Goal: Task Accomplishment & Management: Complete application form

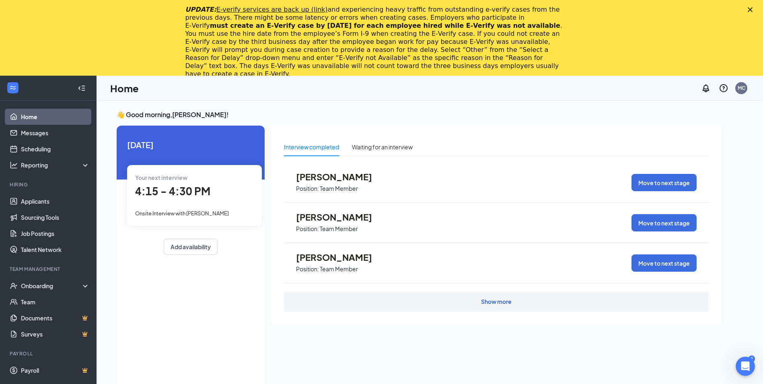
click at [335, 257] on span "[PERSON_NAME]" at bounding box center [340, 257] width 88 height 10
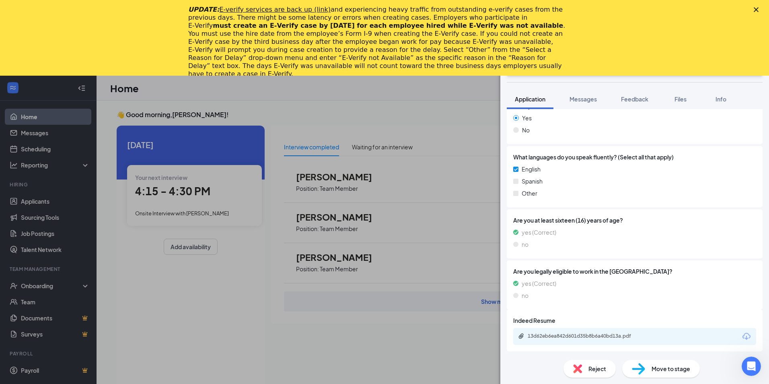
scroll to position [357, 0]
click at [191, 313] on div "AS [PERSON_NAME] Team Member at 4890 Add a tag Onsite Interview with [PERSON_NA…" at bounding box center [384, 192] width 769 height 384
drag, startPoint x: 195, startPoint y: 314, endPoint x: 319, endPoint y: 244, distance: 142.6
click at [195, 314] on div "AS [PERSON_NAME] Team Member at 4890 Add a tag Onsite Interview with [PERSON_NA…" at bounding box center [384, 192] width 769 height 384
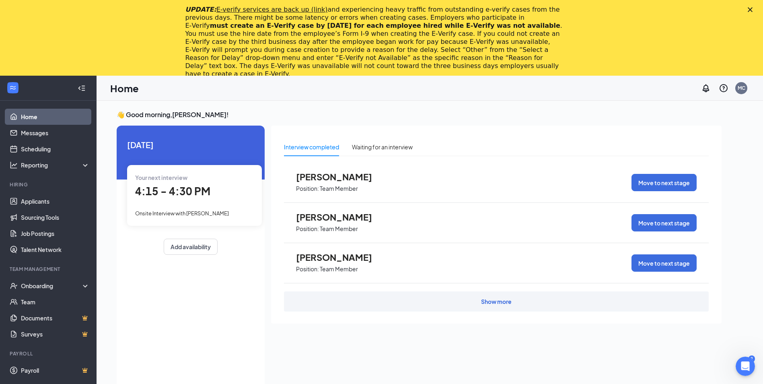
click at [504, 304] on div "Show more" at bounding box center [496, 301] width 31 height 8
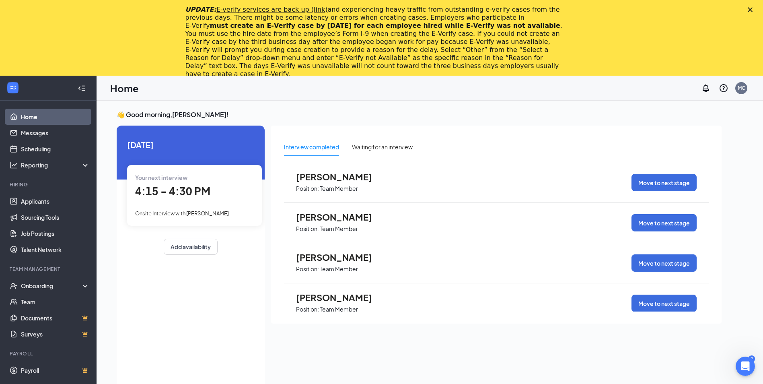
click at [330, 297] on span "[PERSON_NAME]" at bounding box center [340, 297] width 88 height 10
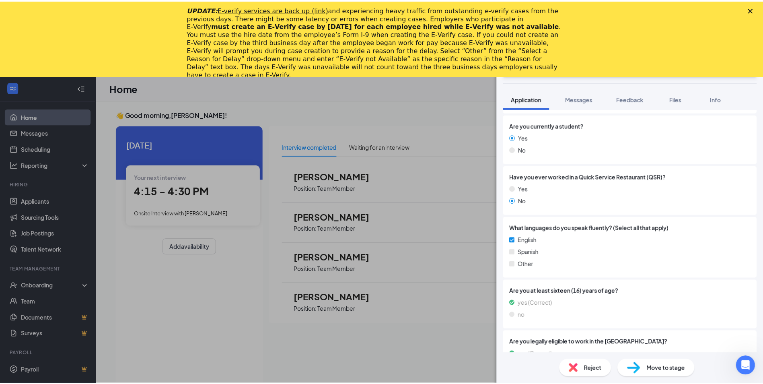
scroll to position [266, 0]
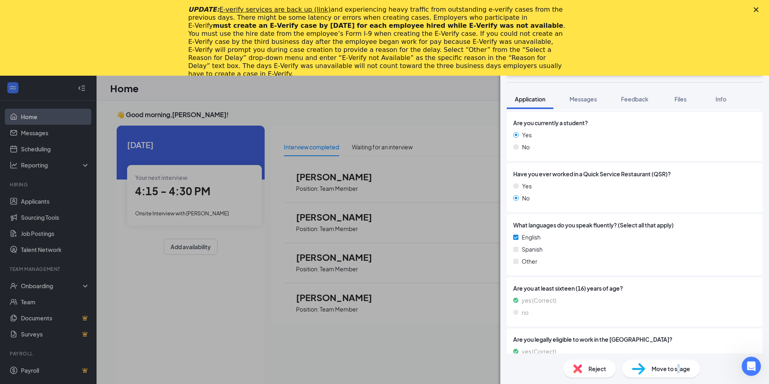
click at [680, 364] on span "Move to stage" at bounding box center [670, 368] width 39 height 9
type input "Hiring Complete (final stage)"
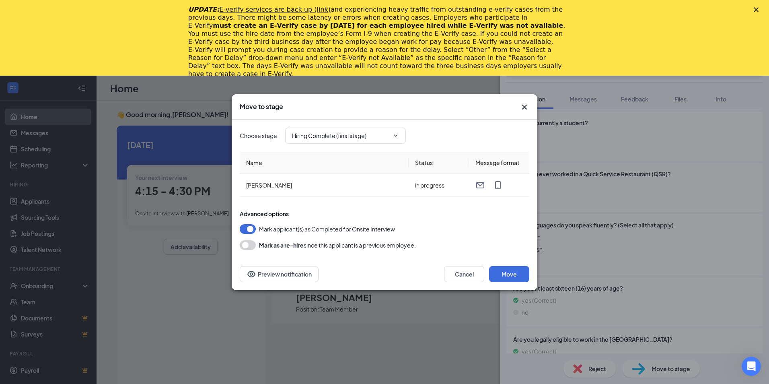
click at [507, 264] on div "Cancel Move Preview notification" at bounding box center [385, 274] width 306 height 32
click at [507, 275] on button "Move" at bounding box center [509, 274] width 40 height 16
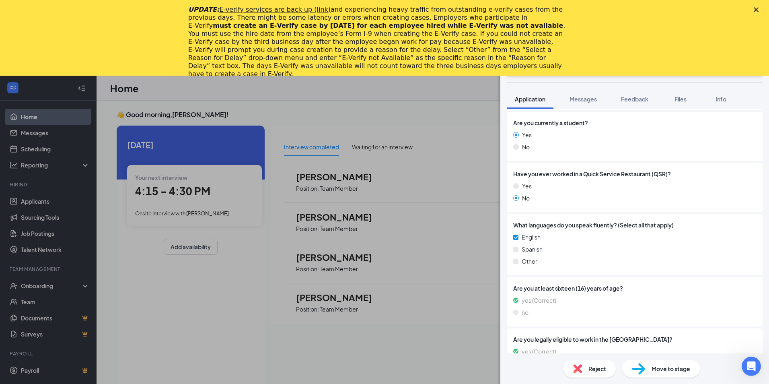
click at [43, 200] on div "AO [PERSON_NAME] Team Member at 4890 Add a tag Onsite Interview with [PERSON_NA…" at bounding box center [384, 192] width 769 height 384
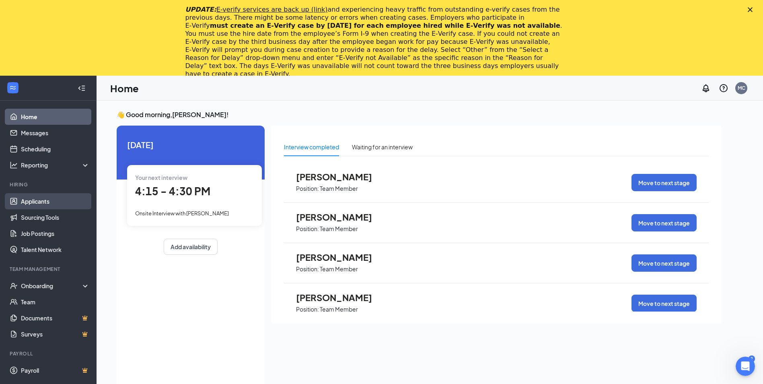
click at [44, 201] on link "Applicants" at bounding box center [55, 201] width 69 height 16
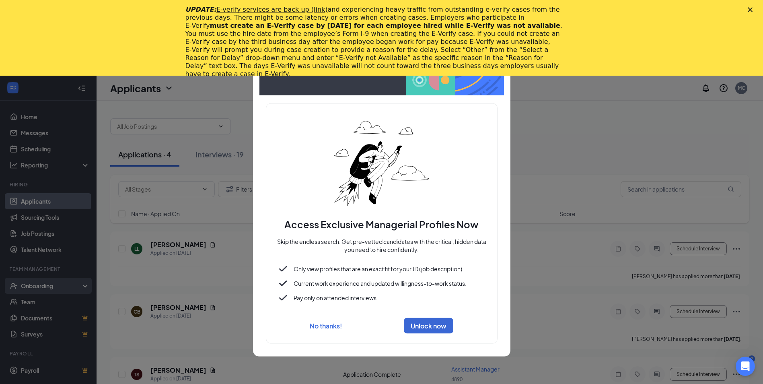
click at [53, 285] on div at bounding box center [381, 192] width 763 height 384
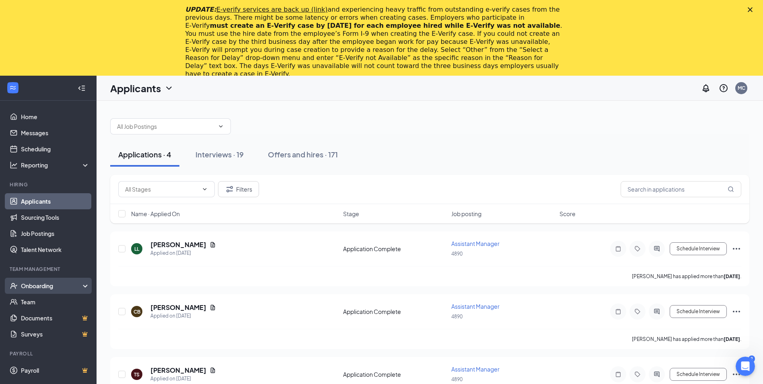
click at [53, 285] on div "Onboarding" at bounding box center [52, 285] width 62 height 8
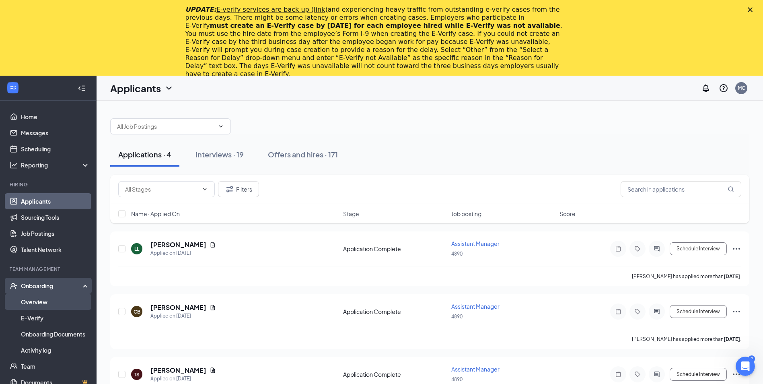
click at [47, 301] on link "Overview" at bounding box center [55, 302] width 69 height 16
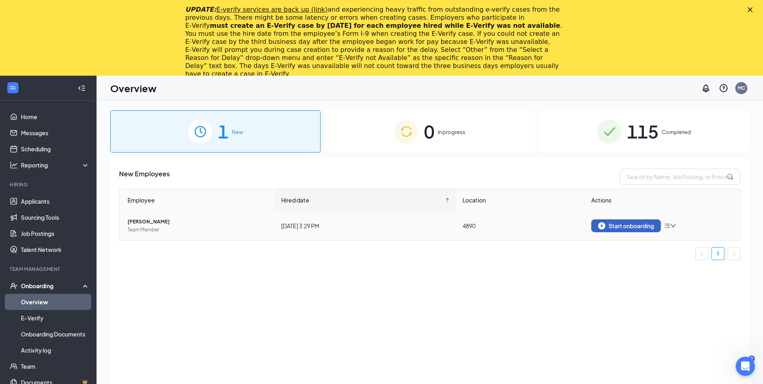
click at [637, 223] on div "Start onboarding" at bounding box center [626, 225] width 56 height 7
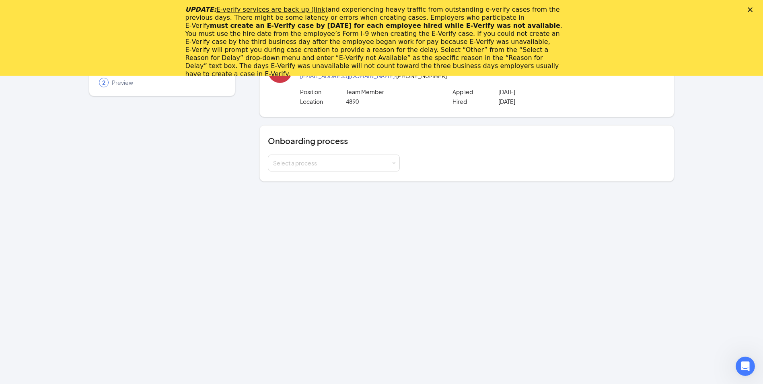
click at [752, 8] on icon "Close" at bounding box center [750, 9] width 5 height 5
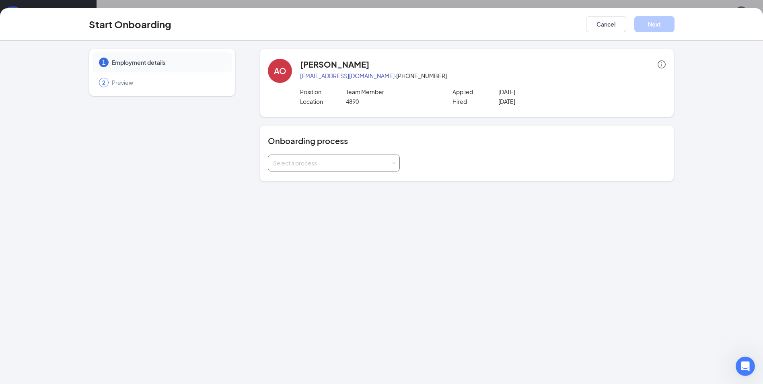
click at [296, 161] on div "Select a process" at bounding box center [332, 163] width 118 height 8
click at [296, 177] on span "Onboarding Process" at bounding box center [298, 179] width 55 height 7
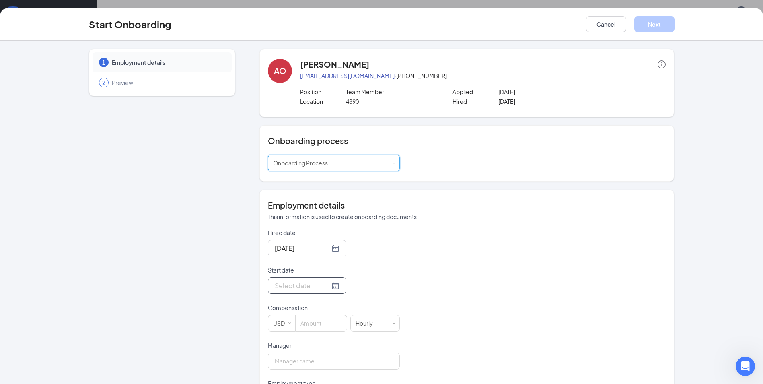
click at [296, 286] on input "Start date" at bounding box center [302, 285] width 55 height 10
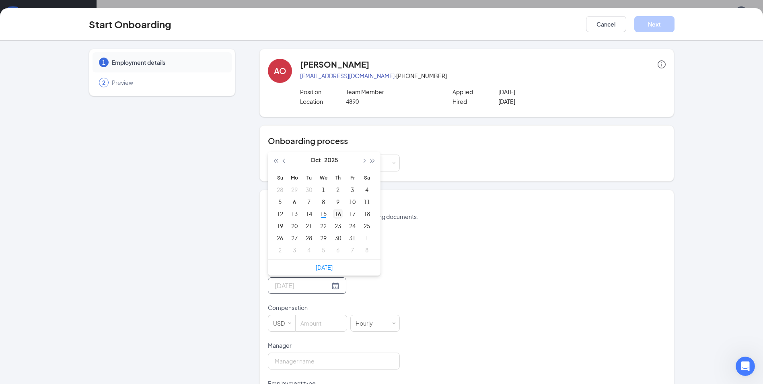
type input "[DATE]"
click at [339, 211] on div "16" at bounding box center [338, 214] width 10 height 10
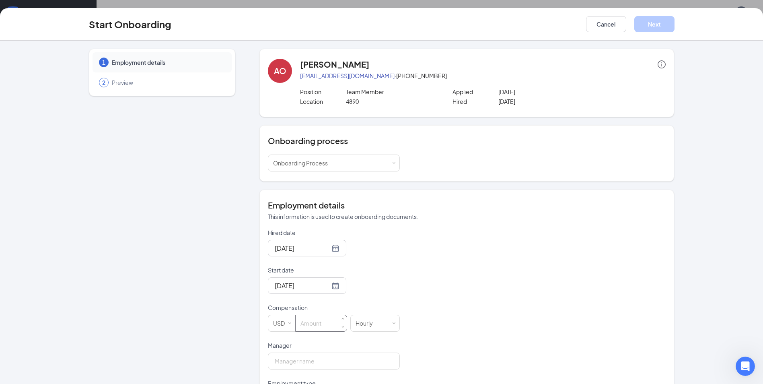
click at [317, 326] on input at bounding box center [321, 323] width 51 height 16
type input "15.5"
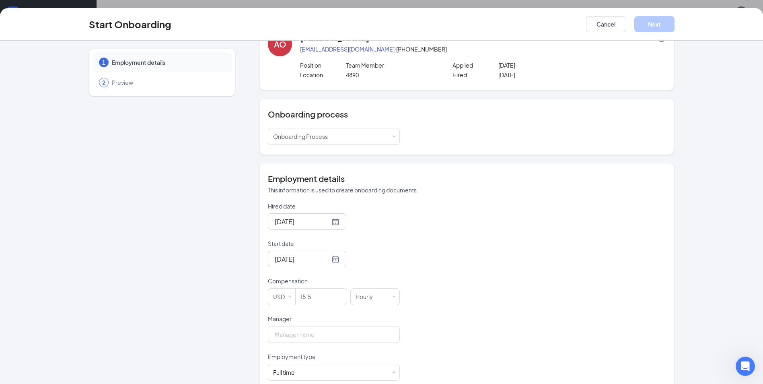
scroll to position [41, 0]
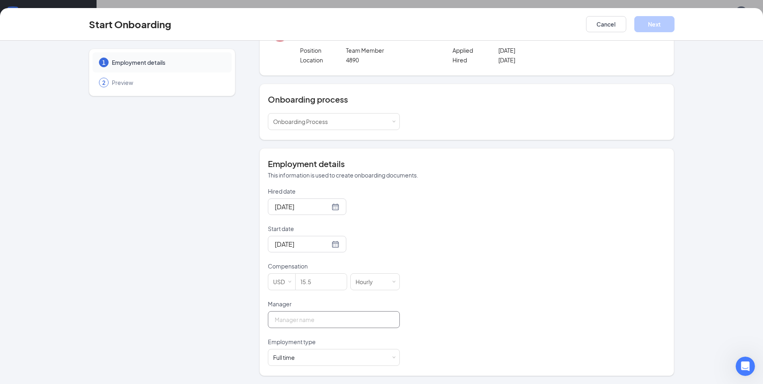
click at [283, 318] on input "Manager" at bounding box center [334, 319] width 132 height 17
type input "[PERSON_NAME]"
click at [303, 359] on div "Full time Works 30+ hours per week and is reasonably expected to work" at bounding box center [333, 357] width 121 height 16
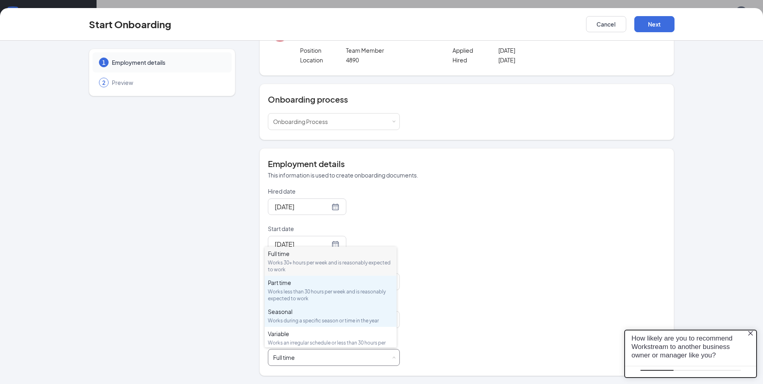
scroll to position [0, 0]
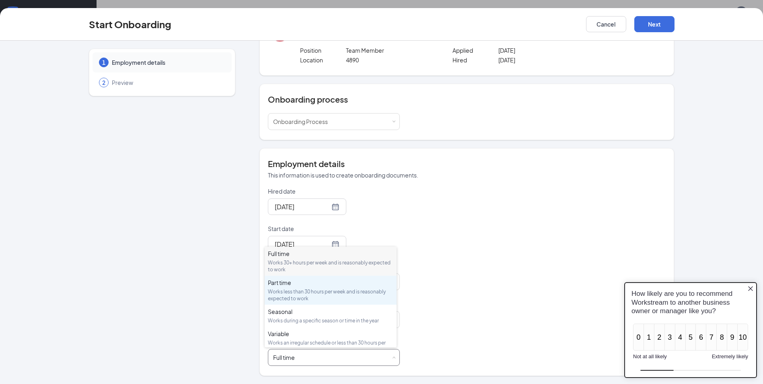
click at [282, 284] on div "Part time" at bounding box center [330, 282] width 125 height 8
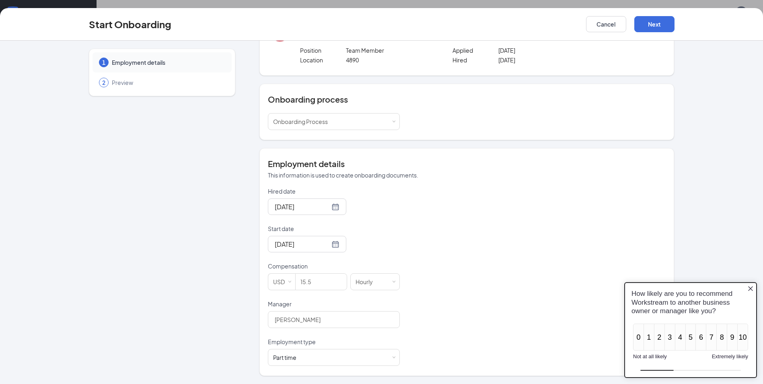
click at [557, 291] on div "Hired date [DATE] Start date [DATE] [DATE] Su Mo Tu We Th Fr Sa 28 29 30 1 2 3 …" at bounding box center [467, 276] width 398 height 179
click at [748, 287] on icon "Close button" at bounding box center [750, 288] width 6 height 6
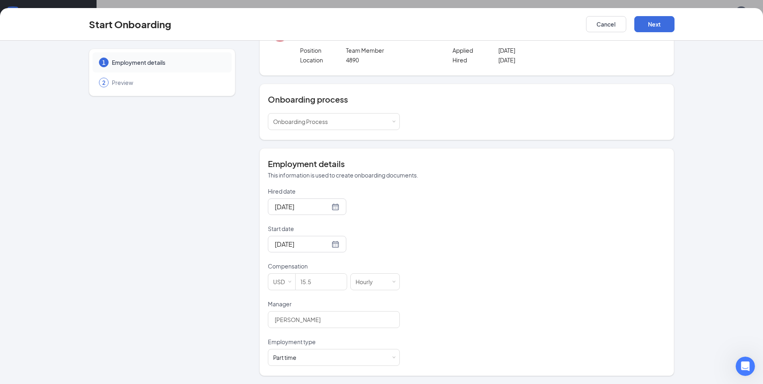
click at [658, 16] on div "Start Onboarding Cancel Next" at bounding box center [381, 24] width 763 height 33
click at [656, 23] on button "Next" at bounding box center [654, 24] width 40 height 16
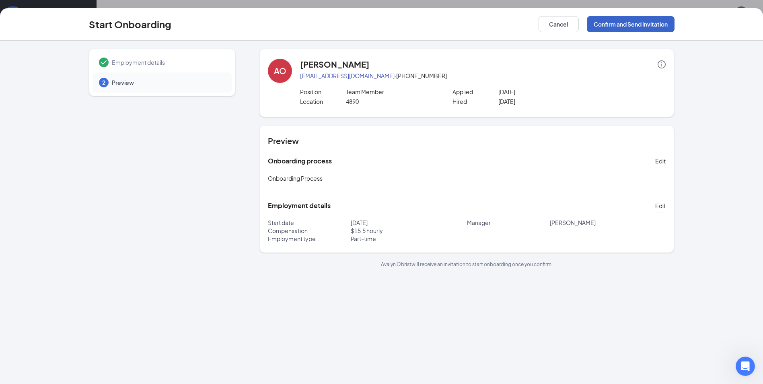
click at [622, 22] on button "Confirm and Send Invitation" at bounding box center [631, 24] width 88 height 16
